Goal: Task Accomplishment & Management: Complete application form

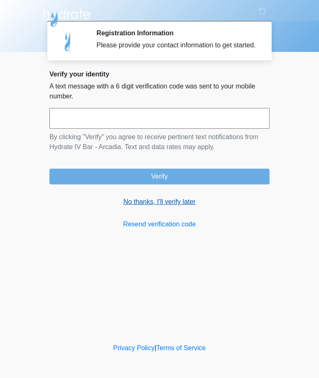
click at [188, 207] on link "No thanks, I'll verify later" at bounding box center [159, 202] width 220 height 10
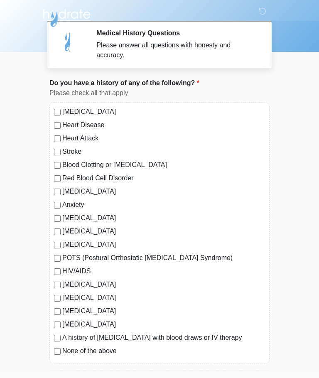
click at [65, 351] on label "None of the above" at bounding box center [163, 351] width 203 height 10
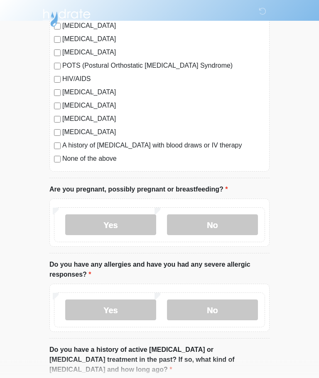
scroll to position [193, 0]
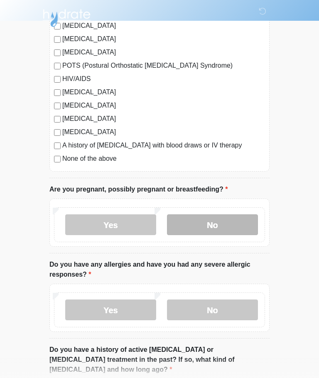
click at [243, 227] on label "No" at bounding box center [212, 225] width 91 height 21
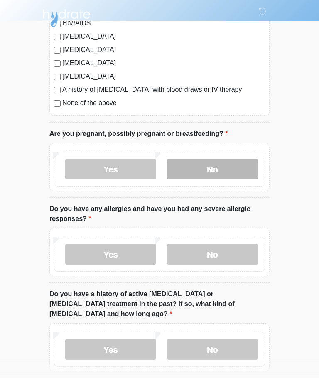
scroll to position [255, 0]
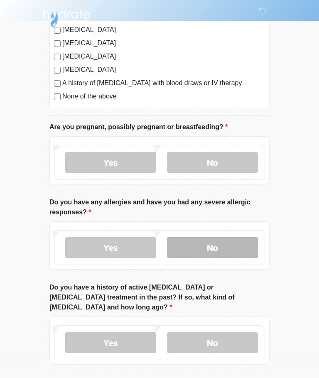
click at [243, 248] on label "No" at bounding box center [212, 247] width 91 height 21
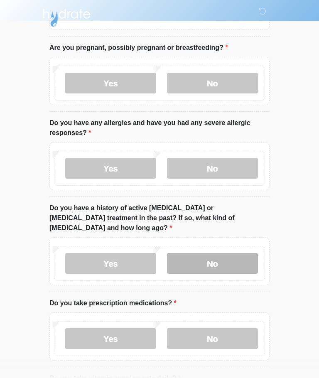
click at [245, 254] on label "No" at bounding box center [212, 264] width 91 height 21
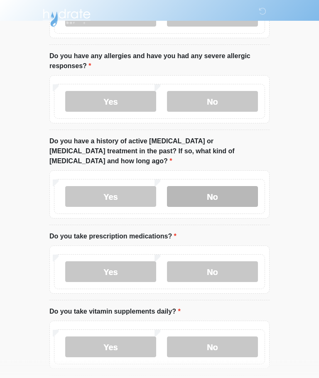
scroll to position [401, 0]
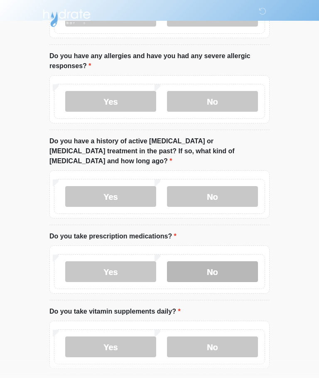
click at [237, 263] on label "No" at bounding box center [212, 272] width 91 height 21
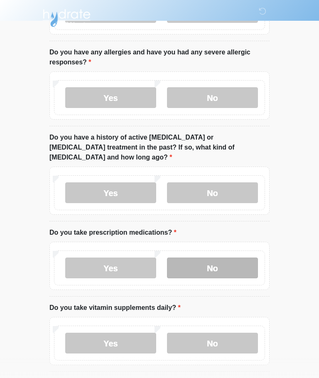
scroll to position [426, 0]
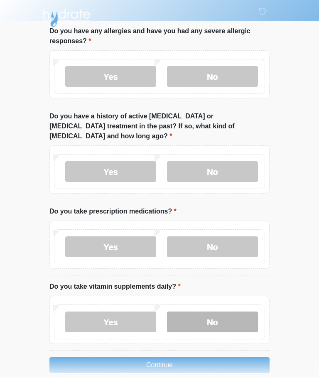
click at [239, 313] on label "No" at bounding box center [212, 322] width 91 height 21
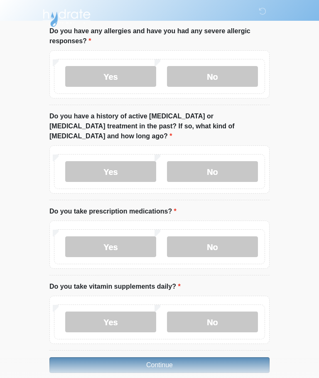
click at [240, 358] on button "Continue" at bounding box center [159, 366] width 220 height 16
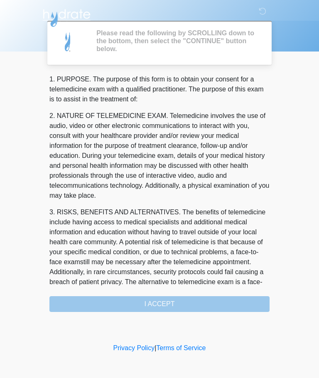
scroll to position [0, 0]
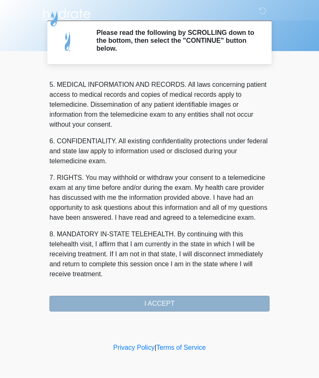
click at [228, 303] on button "I ACCEPT" at bounding box center [159, 304] width 220 height 16
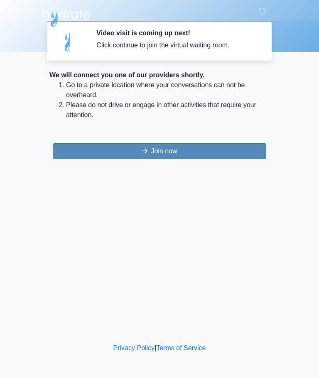
click at [236, 153] on button "Join now" at bounding box center [160, 151] width 214 height 16
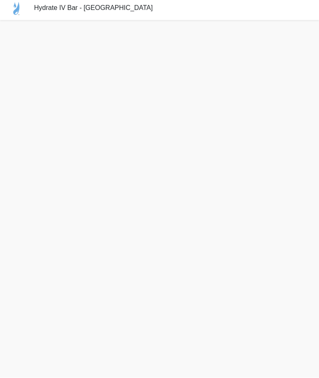
scroll to position [31, 0]
